Goal: Task Accomplishment & Management: Manage account settings

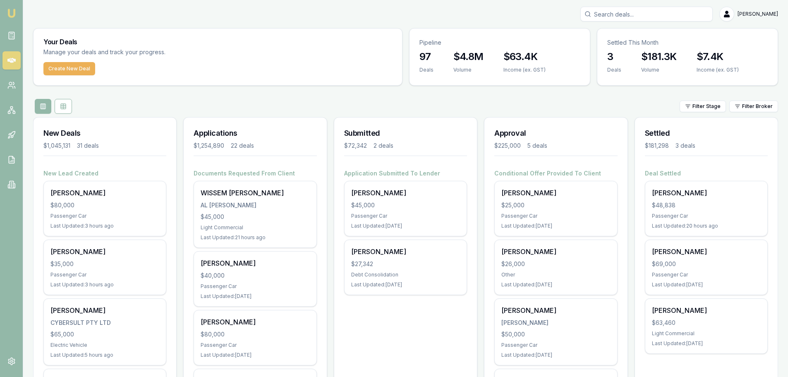
drag, startPoint x: 691, startPoint y: 19, endPoint x: 677, endPoint y: 17, distance: 14.3
click at [686, 20] on input "Search deals" at bounding box center [646, 14] width 132 height 15
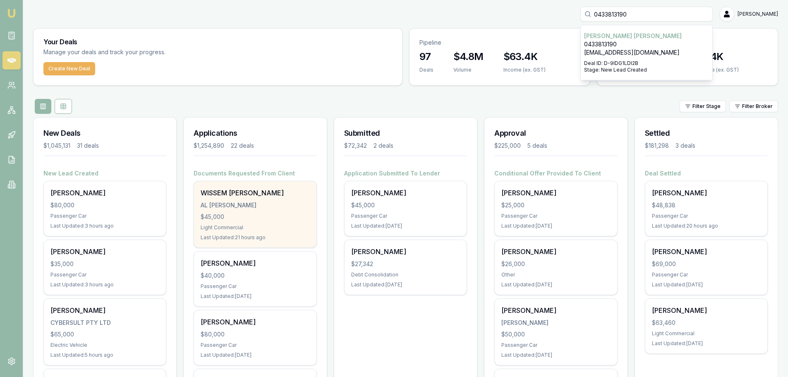
type input "0433813190"
click at [237, 211] on div "WISSEM AL SANKARI AL SANKARI, WISSAM $45,000 Light Commercial Last Updated: 21 …" at bounding box center [255, 214] width 122 height 66
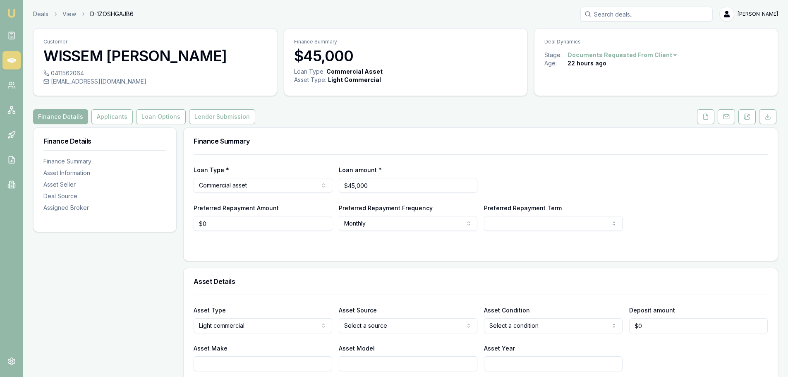
click at [238, 213] on div "Preferred Repayment Amount $0" at bounding box center [263, 217] width 139 height 28
click at [146, 114] on button "Loan Options" at bounding box center [161, 116] width 50 height 15
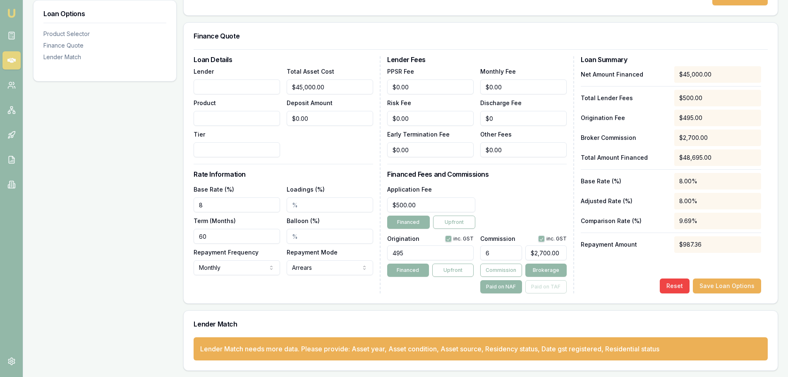
scroll to position [175, 0]
drag, startPoint x: 114, startPoint y: 202, endPoint x: -1, endPoint y: 198, distance: 115.5
click at [0, 198] on html "Emu Broker Deals View D-1ZOSHGAJB6 Erin Shield Toggle Menu Customer WISSEM AL S…" at bounding box center [394, 13] width 788 height 377
type input "1"
type input "11.15%"
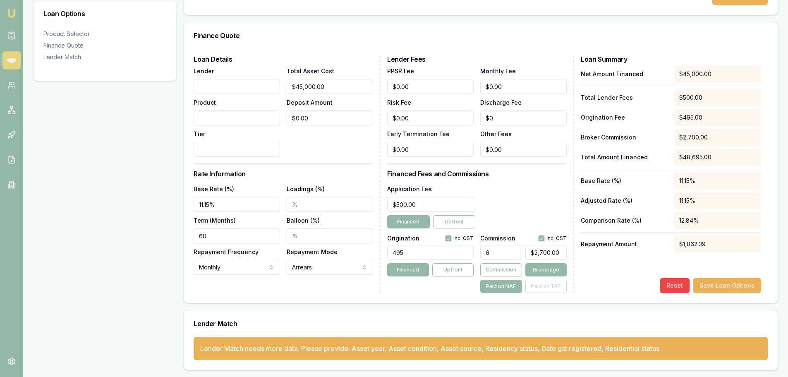
click at [341, 146] on div "Total Asset Cost $45,000.00 Deposit Amount $0.00" at bounding box center [330, 111] width 86 height 91
drag, startPoint x: 498, startPoint y: 255, endPoint x: 378, endPoint y: 253, distance: 119.5
click at [404, 254] on div "Origination inc. GST 495 Financed Upfront Commission inc. GST 6 $2,700.00 Commi…" at bounding box center [477, 262] width 180 height 61
type input "0"
type input "$0.00"
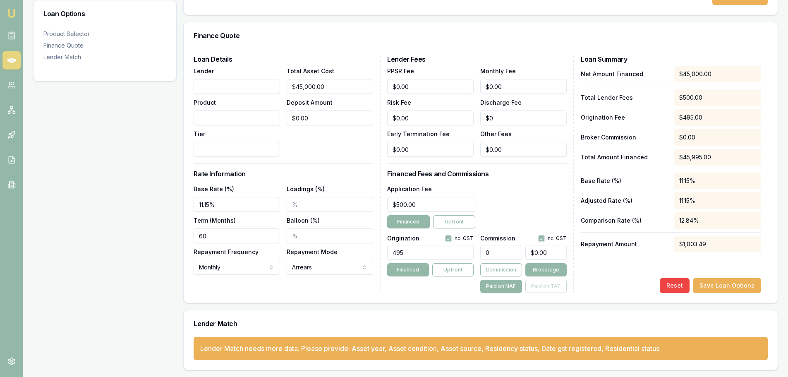
type input "0"
click at [539, 198] on div "Application Fee $500.00 Financed Upfront" at bounding box center [477, 206] width 180 height 45
click at [541, 189] on div "Application Fee $500.00 Financed Upfront" at bounding box center [477, 206] width 180 height 45
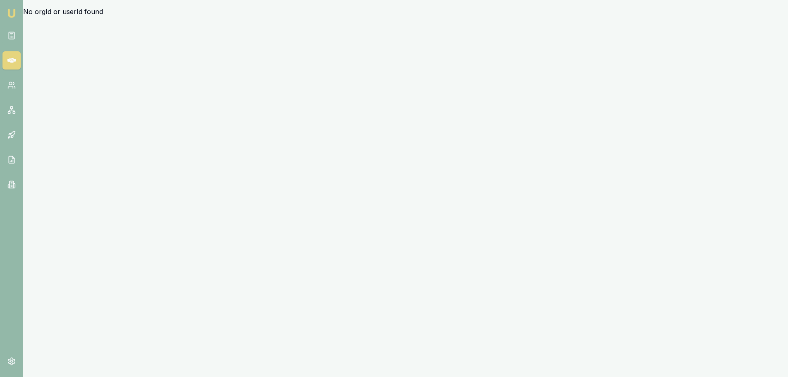
scroll to position [0, 0]
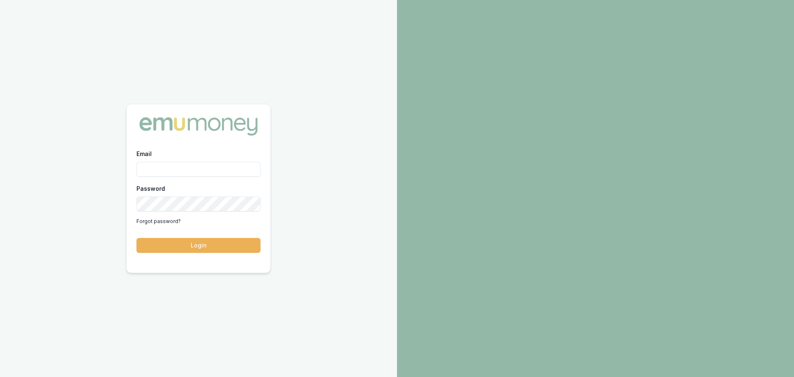
click at [542, 189] on div at bounding box center [595, 188] width 397 height 377
click at [204, 170] on input "Email" at bounding box center [198, 169] width 124 height 15
type input "erin.shield@emumoney.com.au"
click at [136, 238] on button "Login" at bounding box center [198, 245] width 124 height 15
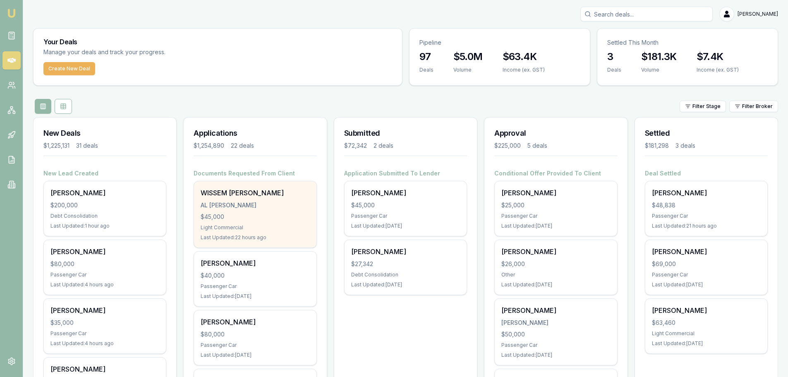
click at [261, 225] on div "Light Commercial" at bounding box center [255, 227] width 109 height 7
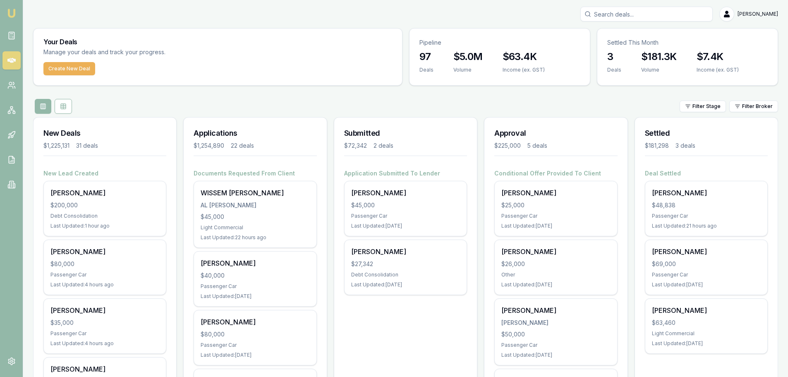
click at [669, 15] on input "Search deals" at bounding box center [646, 14] width 132 height 15
type input "milos"
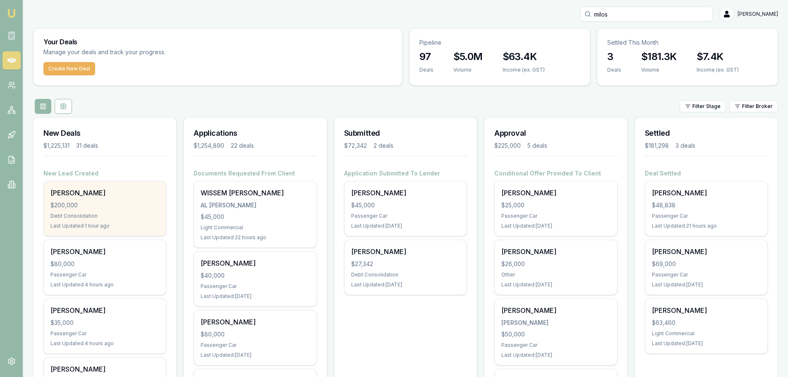
click at [124, 195] on div "[PERSON_NAME]" at bounding box center [104, 193] width 109 height 10
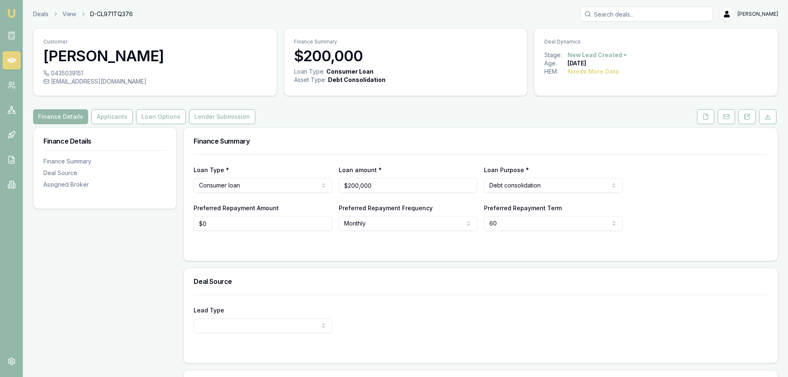
click at [458, 115] on div "Finance Details Applicants Loan Options Lender Submission" at bounding box center [405, 116] width 745 height 15
click at [99, 116] on button "Applicants" at bounding box center [111, 116] width 41 height 15
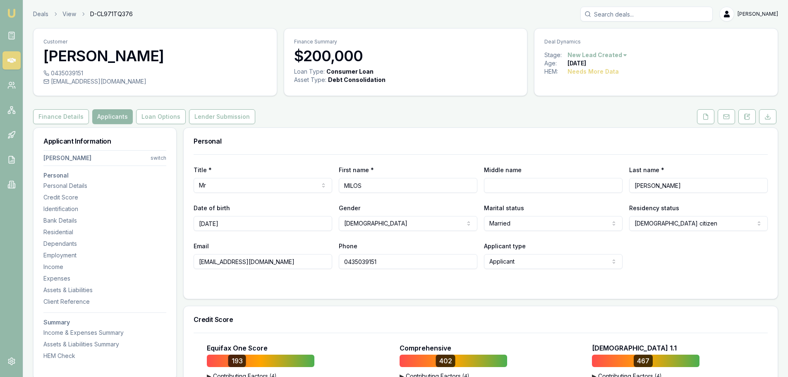
click at [404, 121] on div "Finance Details Applicants Loan Options Lender Submission" at bounding box center [405, 116] width 745 height 15
click at [391, 130] on div "Personal" at bounding box center [481, 141] width 594 height 26
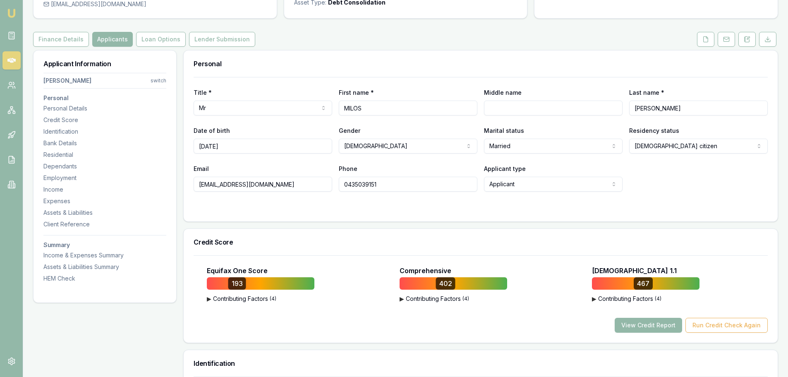
scroll to position [83, 0]
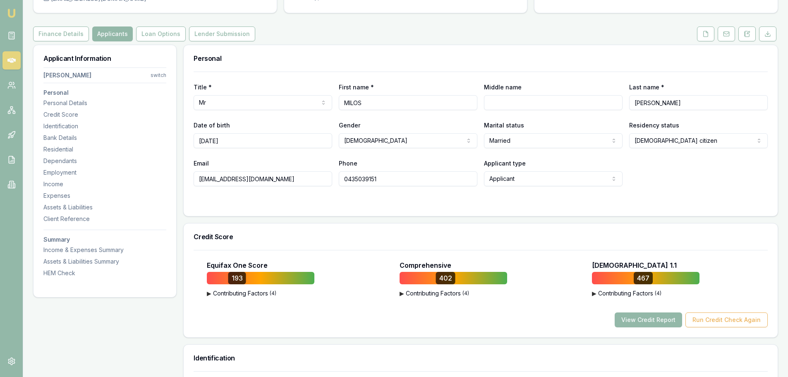
click at [409, 72] on div "Title * Mr Mr Mrs Miss Ms Dr Prof First name * MILOS Middle name Last name * PA…" at bounding box center [481, 129] width 574 height 115
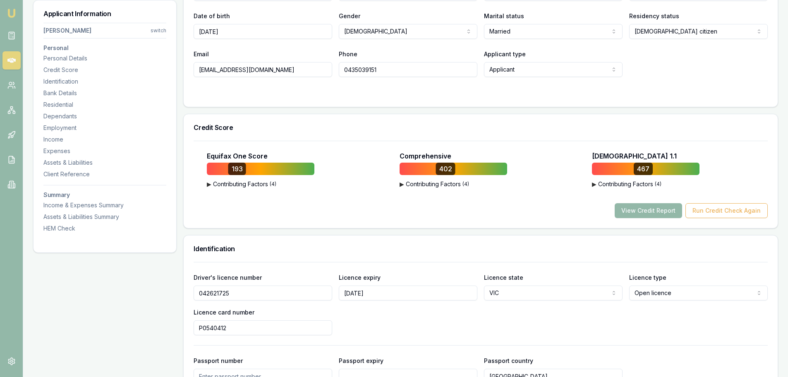
scroll to position [248, 0]
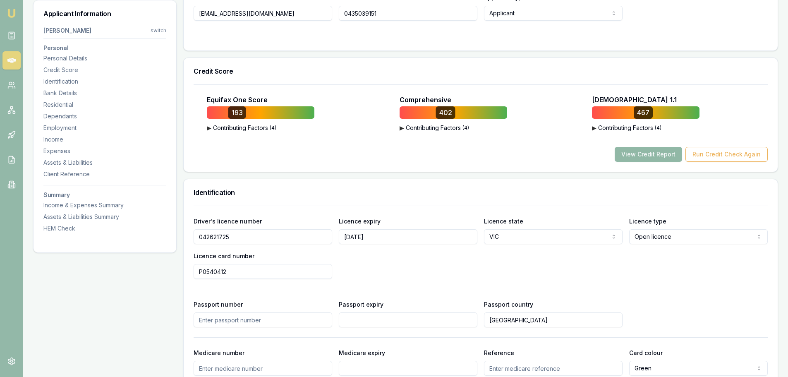
click at [631, 153] on button "View Credit Report" at bounding box center [648, 154] width 67 height 15
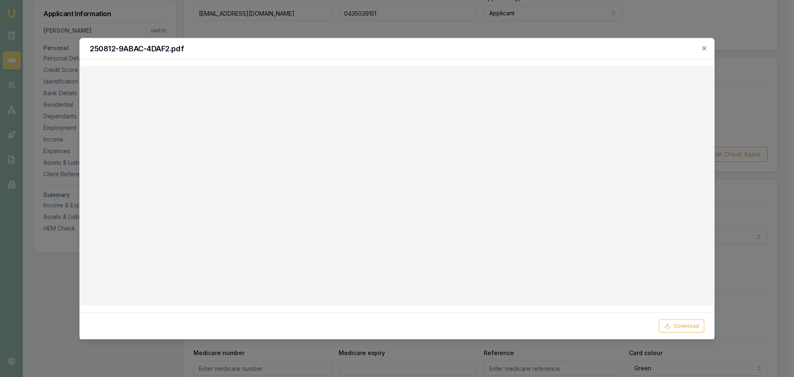
click at [309, 41] on div "250812-9ABAC-4DAF2.pdf" at bounding box center [397, 48] width 634 height 21
click at [707, 48] on icon "button" at bounding box center [704, 48] width 7 height 7
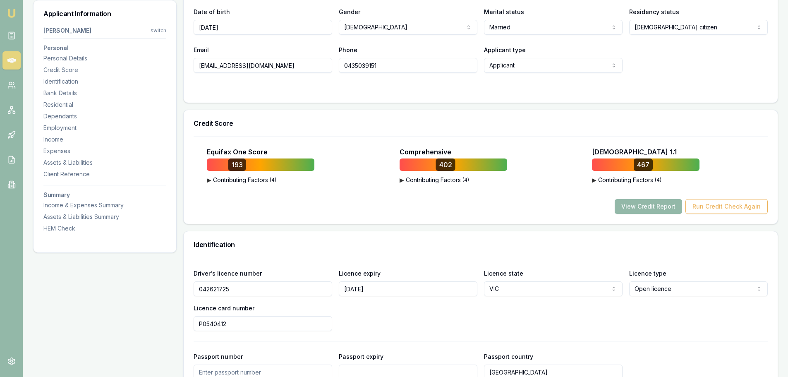
scroll to position [83, 0]
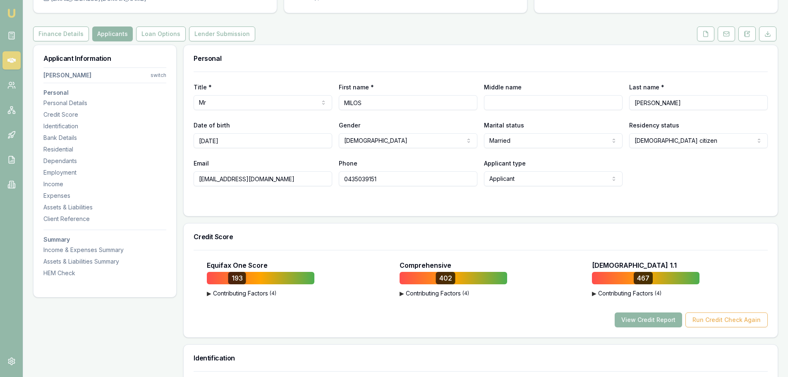
click at [663, 318] on button "View Credit Report" at bounding box center [648, 319] width 67 height 15
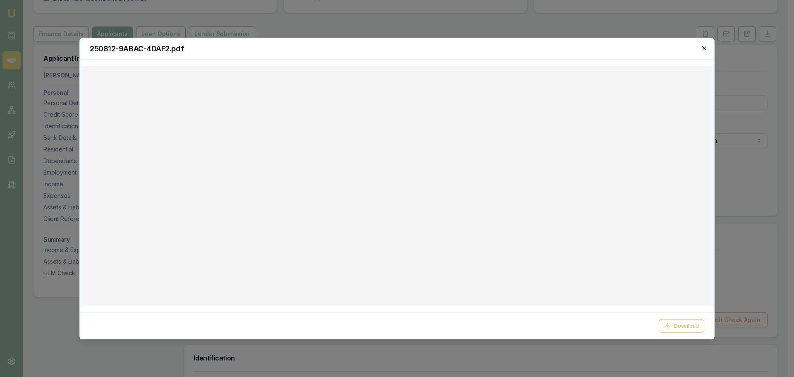
click at [704, 46] on icon "button" at bounding box center [704, 48] width 7 height 7
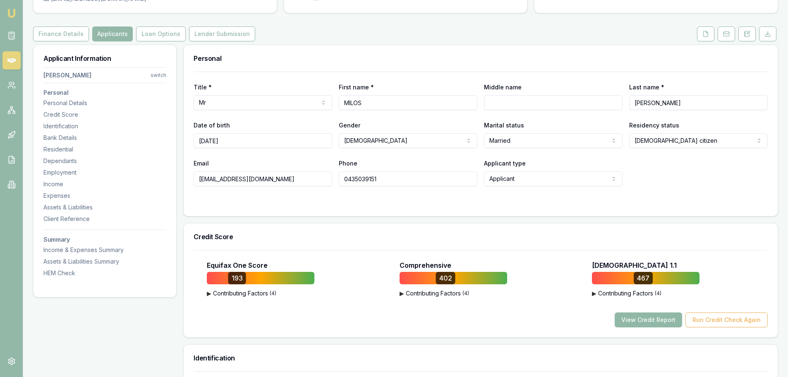
click at [663, 318] on button "View Credit Report" at bounding box center [648, 319] width 67 height 15
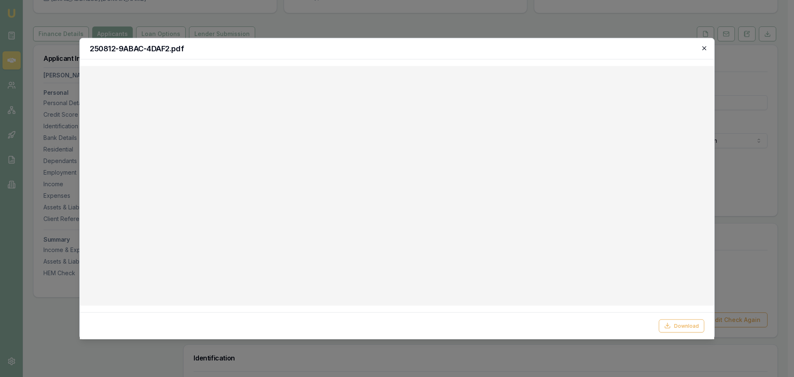
click at [704, 49] on icon "button" at bounding box center [704, 48] width 7 height 7
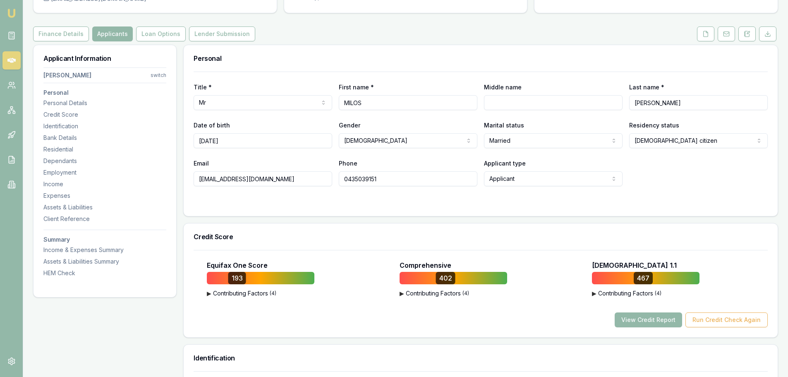
click at [434, 47] on div "Personal" at bounding box center [481, 58] width 594 height 26
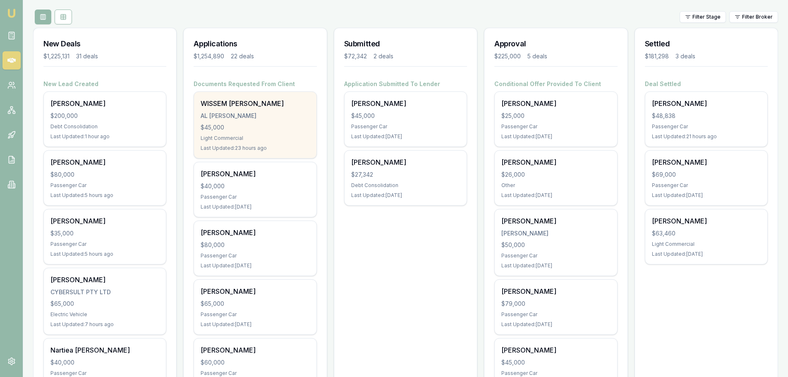
scroll to position [124, 0]
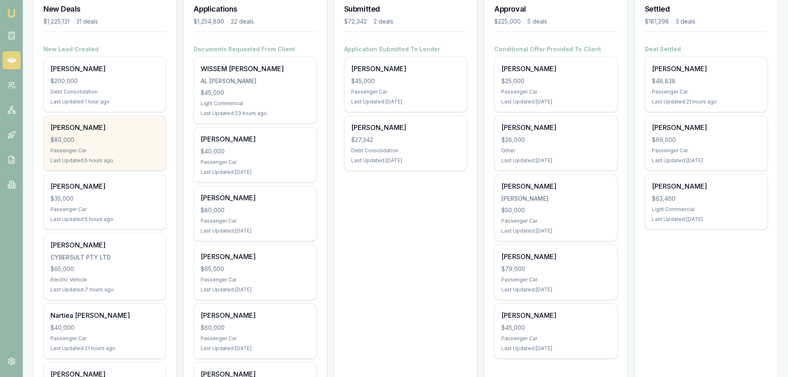
click at [95, 130] on div "KYLIE RILEY" at bounding box center [104, 127] width 109 height 10
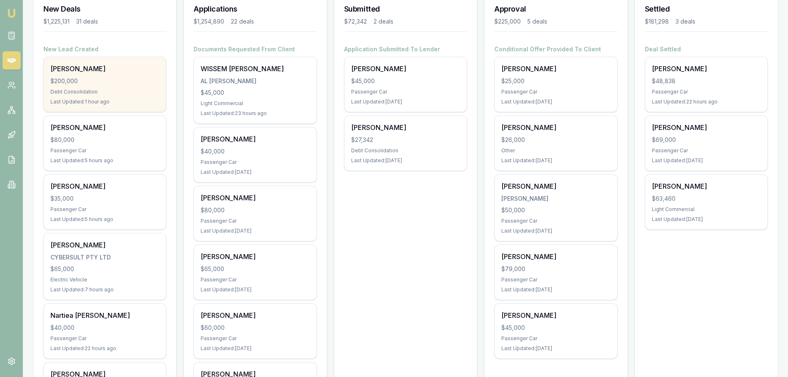
click at [75, 73] on div "[PERSON_NAME]" at bounding box center [104, 69] width 109 height 10
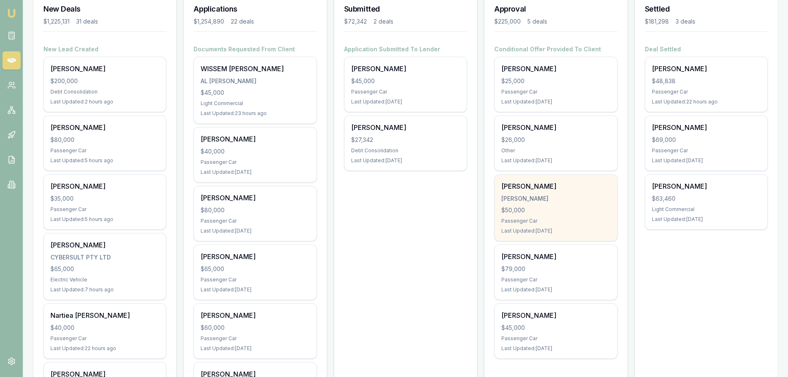
click at [576, 207] on div "$50,000" at bounding box center [555, 210] width 109 height 8
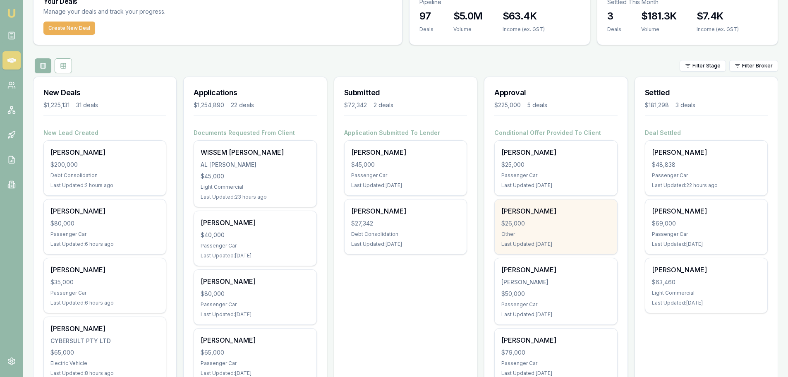
scroll to position [0, 0]
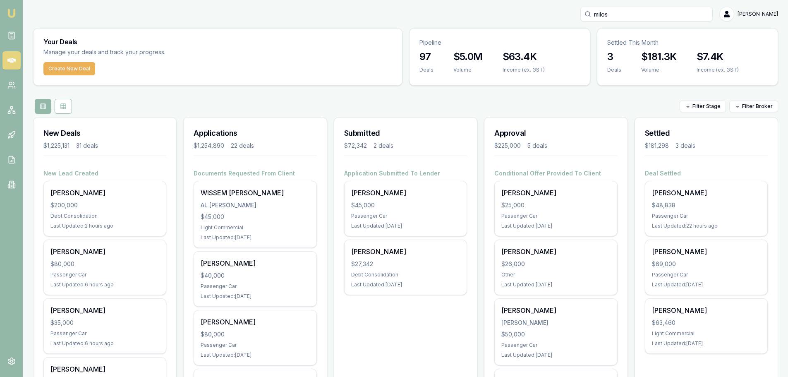
click at [302, 103] on div "Filter Stage Filter Broker" at bounding box center [405, 106] width 745 height 15
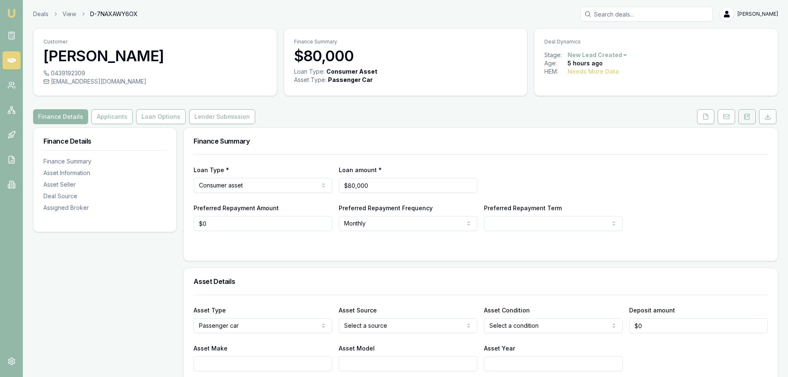
click at [747, 110] on button at bounding box center [746, 116] width 17 height 15
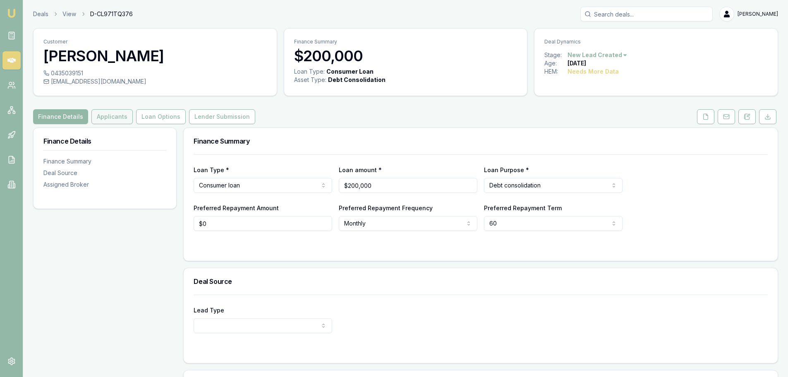
click at [115, 117] on button "Applicants" at bounding box center [111, 116] width 41 height 15
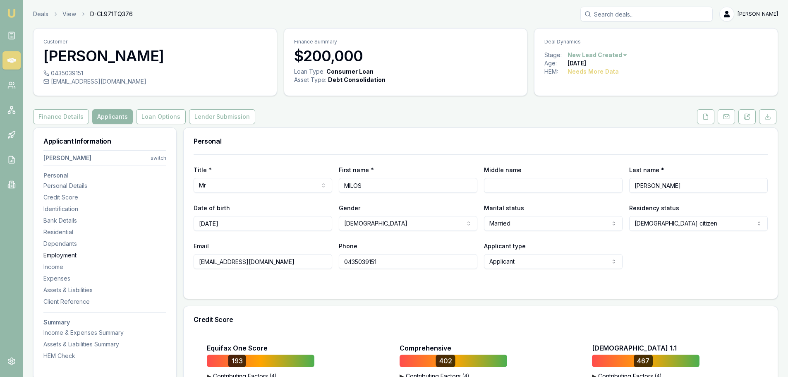
click at [66, 254] on div "Employment" at bounding box center [104, 255] width 123 height 8
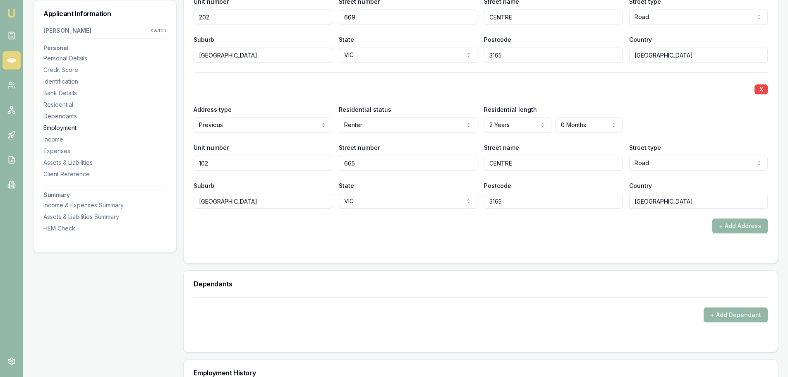
scroll to position [1549, 0]
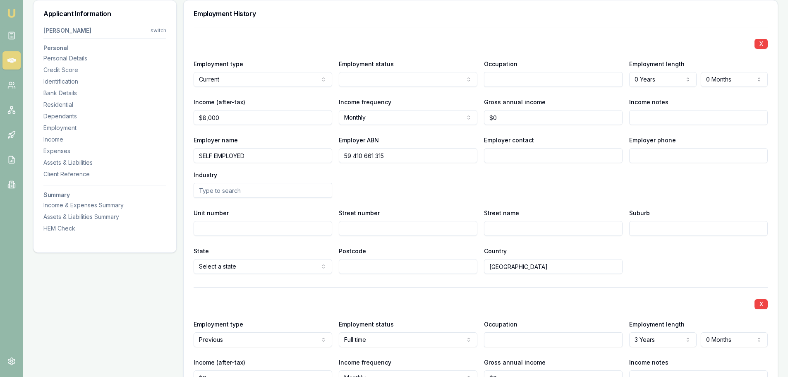
drag, startPoint x: 410, startPoint y: 156, endPoint x: 252, endPoint y: 165, distance: 158.2
click at [252, 165] on div "Employer name SELF EMPLOYED Employer ABN 59 410 661 315 Employer contact Employ…" at bounding box center [481, 166] width 574 height 63
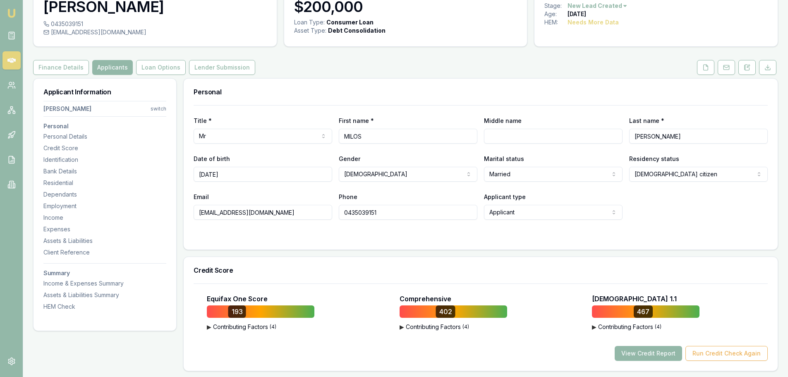
scroll to position [0, 0]
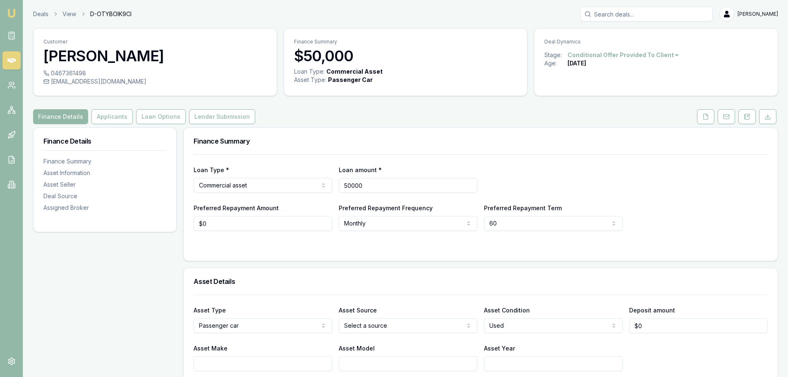
drag, startPoint x: 410, startPoint y: 191, endPoint x: 271, endPoint y: 190, distance: 139.0
click at [271, 190] on div "Loan Type * Commercial asset Consumer loan Consumer asset Commercial loan Comme…" at bounding box center [481, 179] width 574 height 28
type input "4"
type input "$46,085"
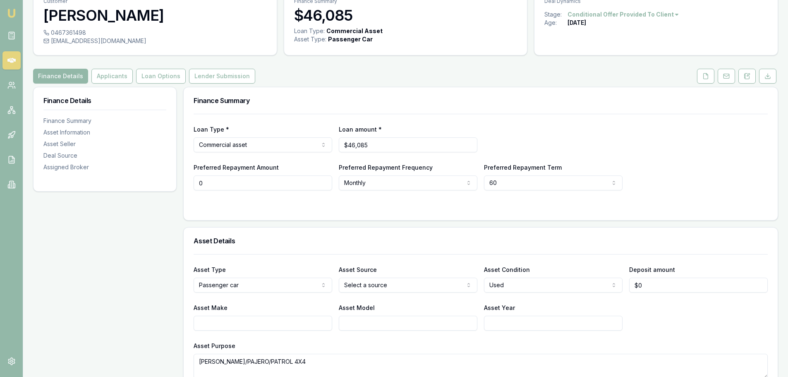
scroll to position [124, 0]
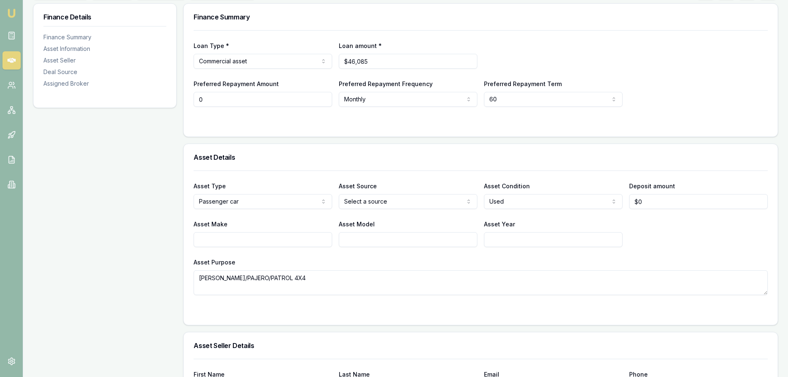
click at [267, 201] on html "Emu Broker Deals View D-OTYBOIK9CI [PERSON_NAME] Toggle Menu Customer [PERSON_N…" at bounding box center [394, 64] width 788 height 377
type input "$0"
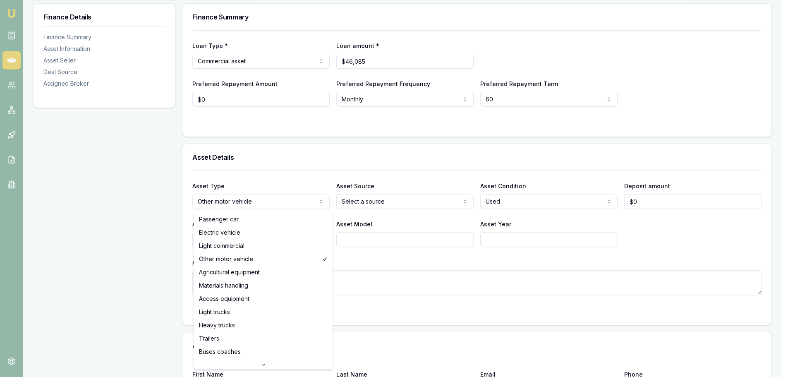
click at [239, 202] on html "Emu Broker Deals View D-OTYBOIK9CI [PERSON_NAME] Toggle Menu Customer [PERSON_N…" at bounding box center [394, 64] width 788 height 377
select select "LIGHT_COMMERCIAL"
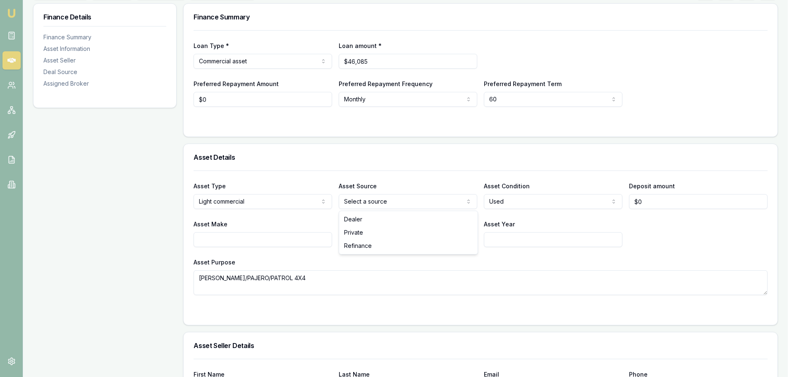
click at [403, 200] on html "Emu Broker Deals View D-OTYBOIK9CI Erin Shield Toggle Menu Customer GENA-MARIE …" at bounding box center [397, 64] width 794 height 377
click at [495, 201] on html "Emu Broker Deals View D-OTYBOIK9CI Erin Shield Toggle Menu Customer GENA-MARIE …" at bounding box center [394, 64] width 788 height 377
click at [281, 239] on input "Asset Make" at bounding box center [263, 239] width 139 height 15
type input "GWM"
type input "CANNON ULTRA"
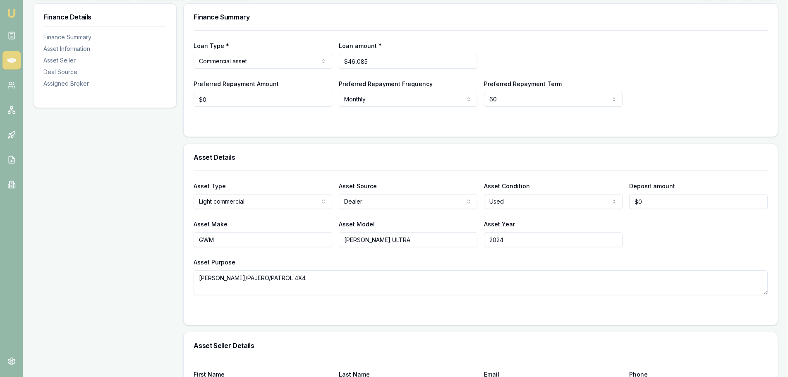
type input "2024"
drag, startPoint x: 297, startPoint y: 279, endPoint x: 36, endPoint y: 311, distance: 263.3
click at [407, 160] on h3 "Asset Details" at bounding box center [481, 157] width 574 height 7
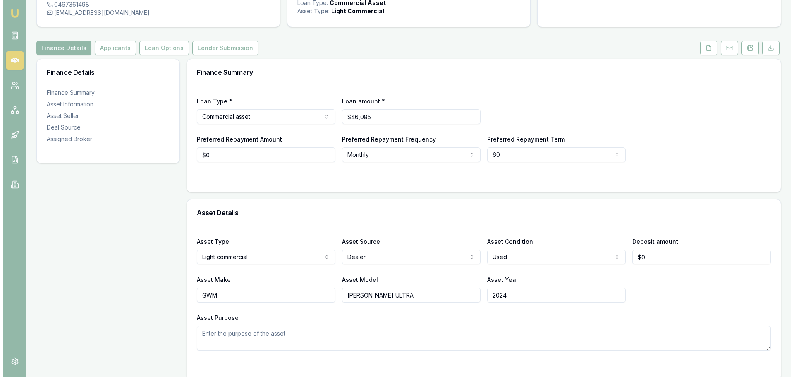
scroll to position [0, 0]
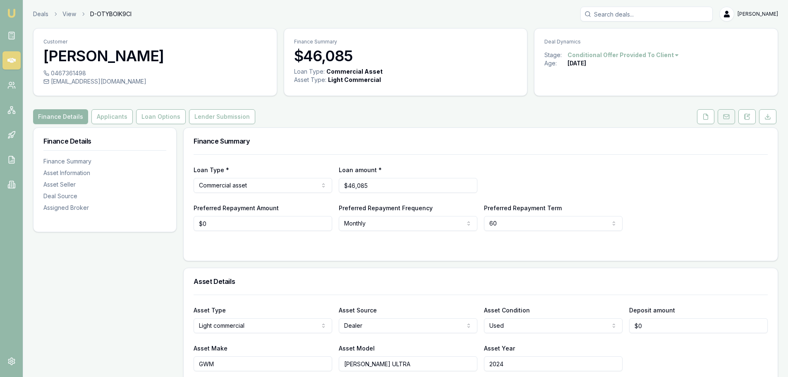
click at [728, 119] on rect at bounding box center [725, 117] width 5 height 5
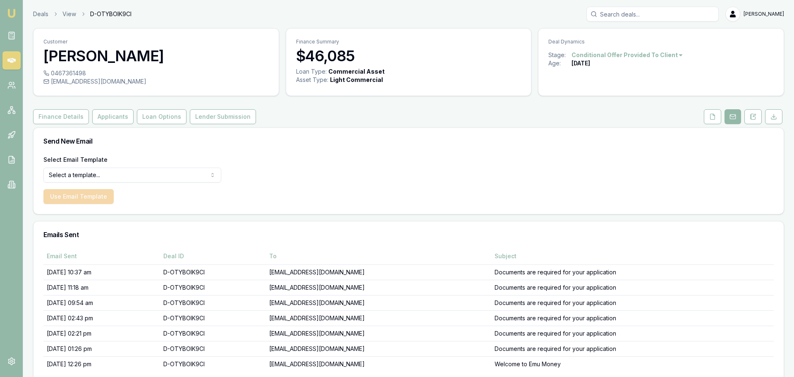
click at [169, 173] on html "Emu Broker Deals View D-OTYBOIK9CI Erin Shield Toggle Menu Customer GENA-MARIE …" at bounding box center [397, 188] width 794 height 377
click at [86, 197] on button "Use Email Template" at bounding box center [78, 196] width 70 height 15
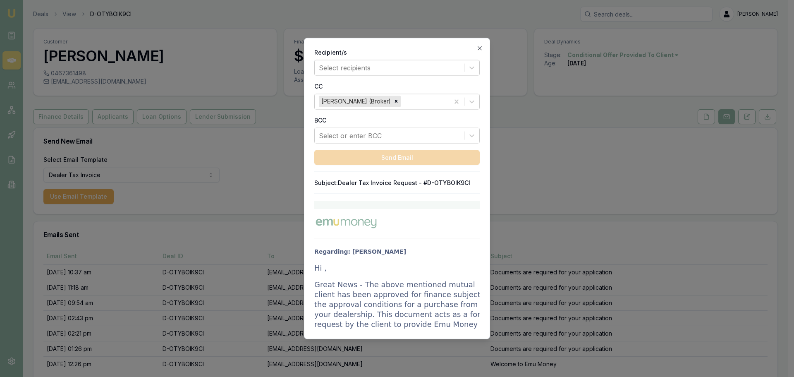
drag, startPoint x: 316, startPoint y: 268, endPoint x: 309, endPoint y: 266, distance: 7.8
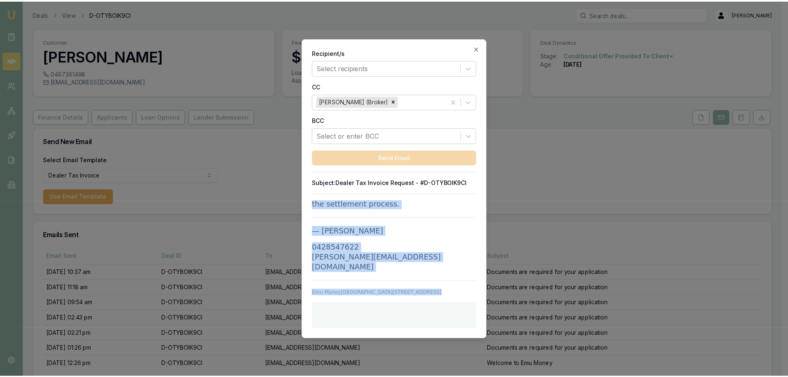
scroll to position [1305, 0]
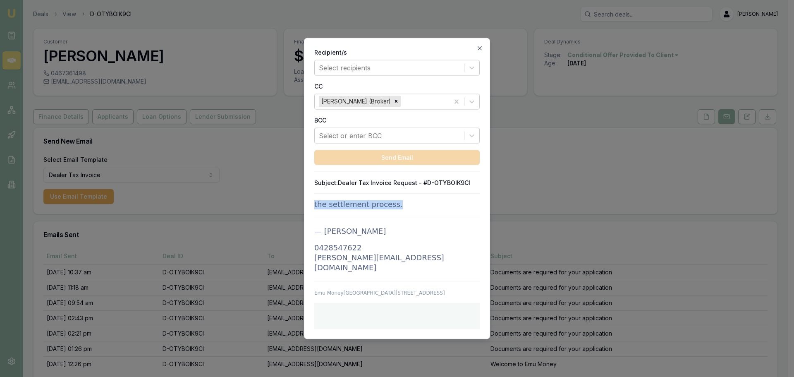
drag, startPoint x: 315, startPoint y: 267, endPoint x: 399, endPoint y: 209, distance: 101.7
copy td "Hi , Great News - The above mentioned mutual client has been approved for finan…"
click at [478, 48] on icon "button" at bounding box center [479, 48] width 7 height 7
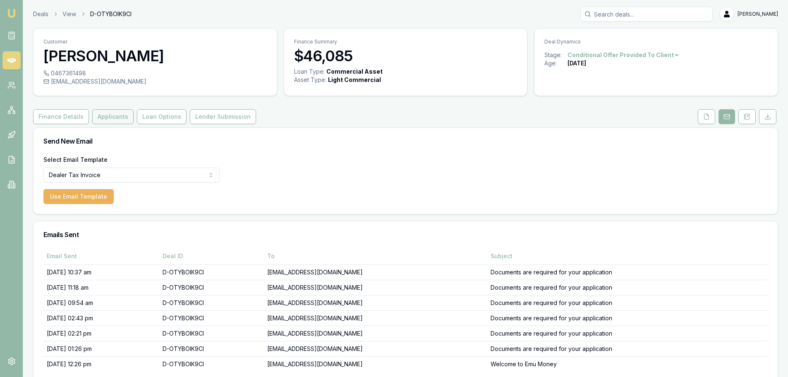
click at [119, 116] on button "Applicants" at bounding box center [112, 116] width 41 height 15
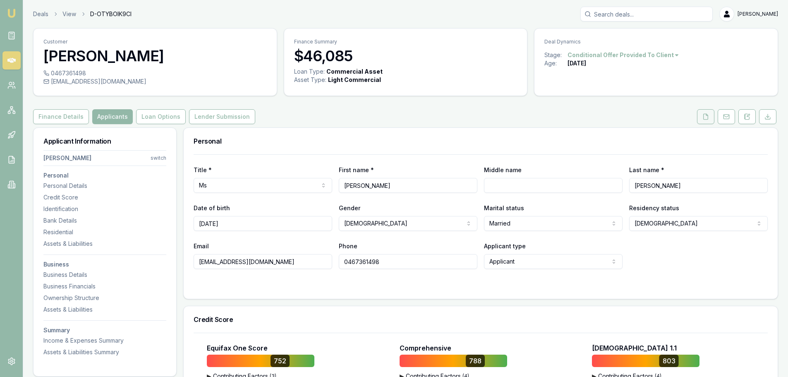
click at [704, 113] on icon at bounding box center [705, 116] width 7 height 7
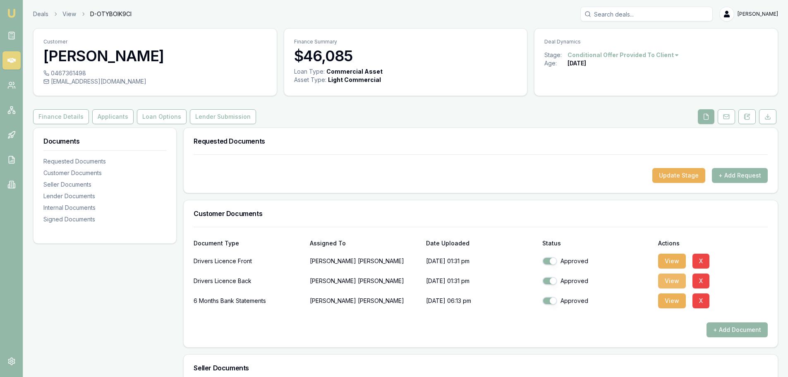
click at [678, 280] on button "View" at bounding box center [672, 280] width 28 height 15
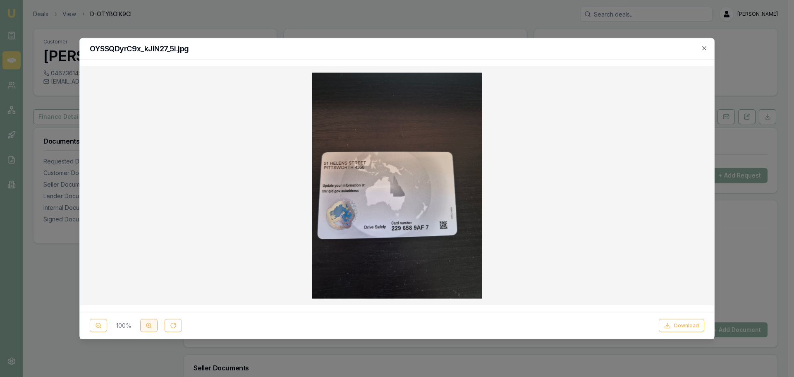
click at [148, 326] on icon at bounding box center [149, 325] width 7 height 7
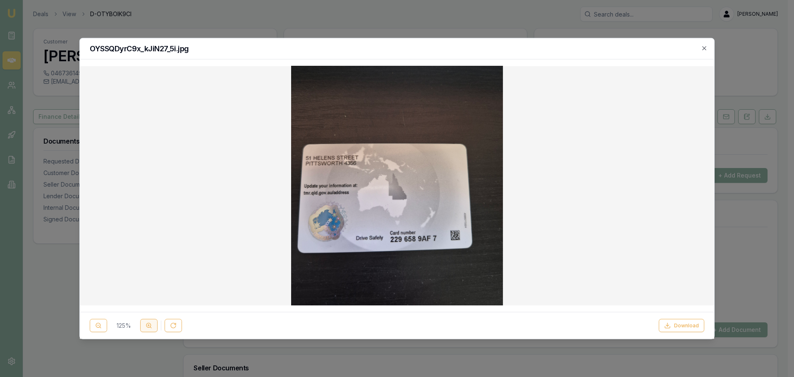
click at [148, 326] on icon at bounding box center [149, 325] width 7 height 7
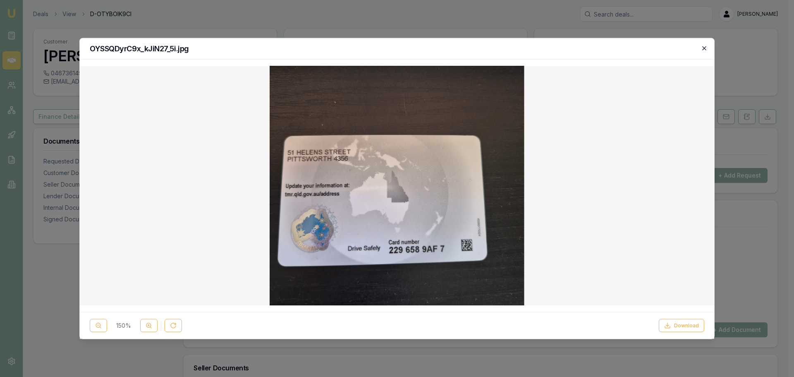
click at [704, 48] on icon "button" at bounding box center [704, 48] width 4 height 4
